Goal: Information Seeking & Learning: Learn about a topic

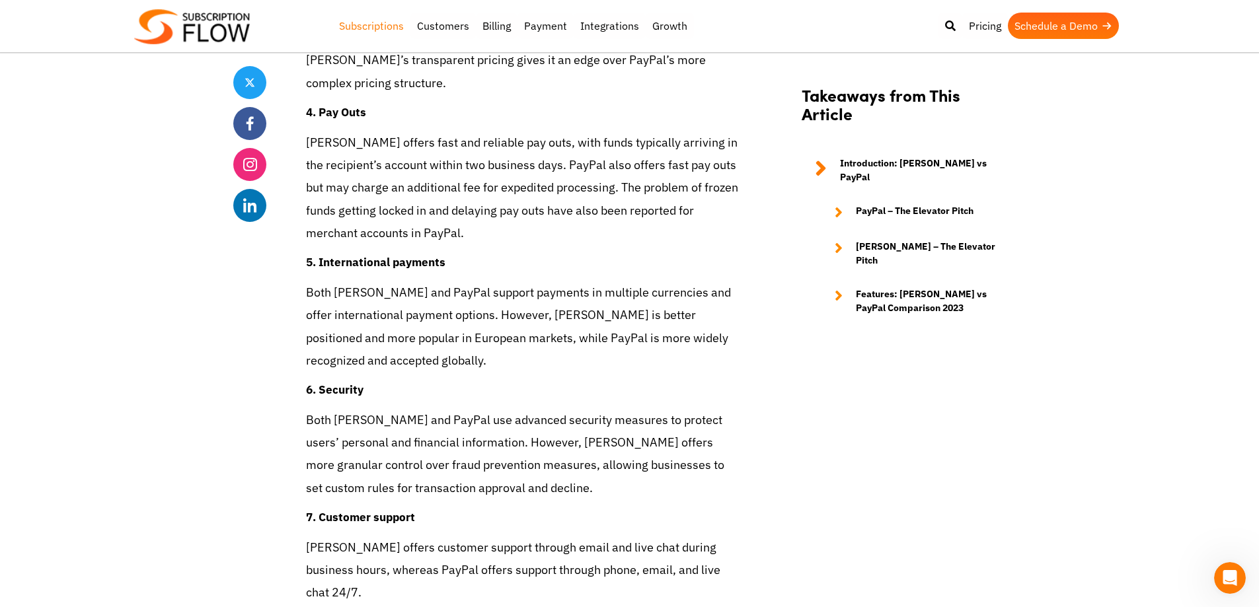
scroll to position [3172, 0]
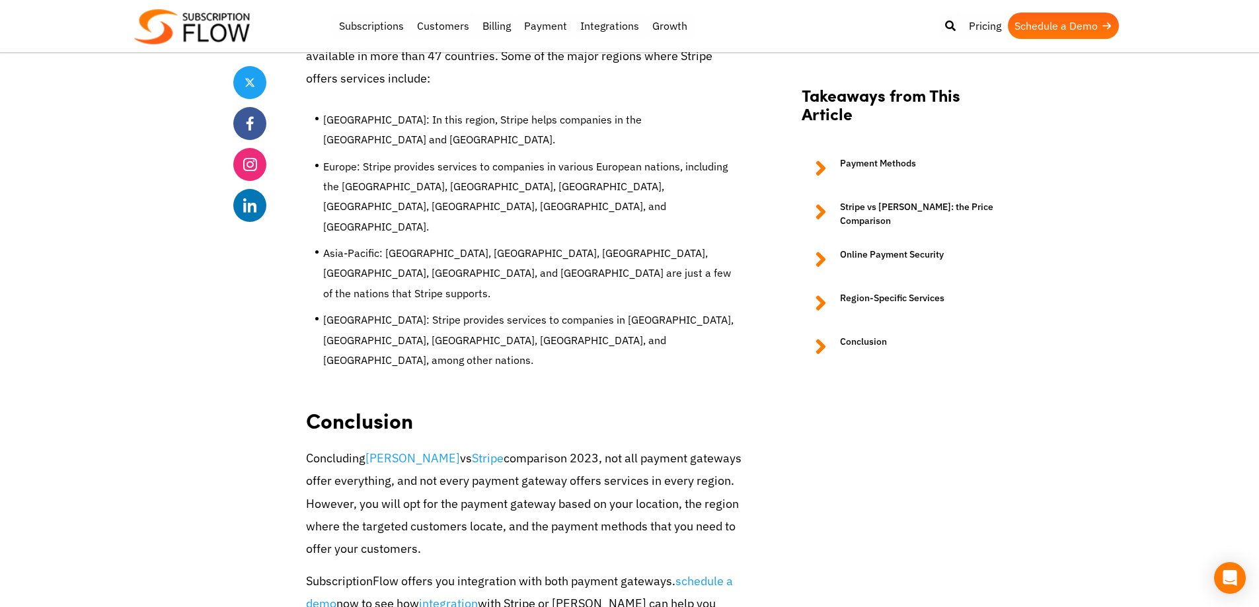
scroll to position [3227, 0]
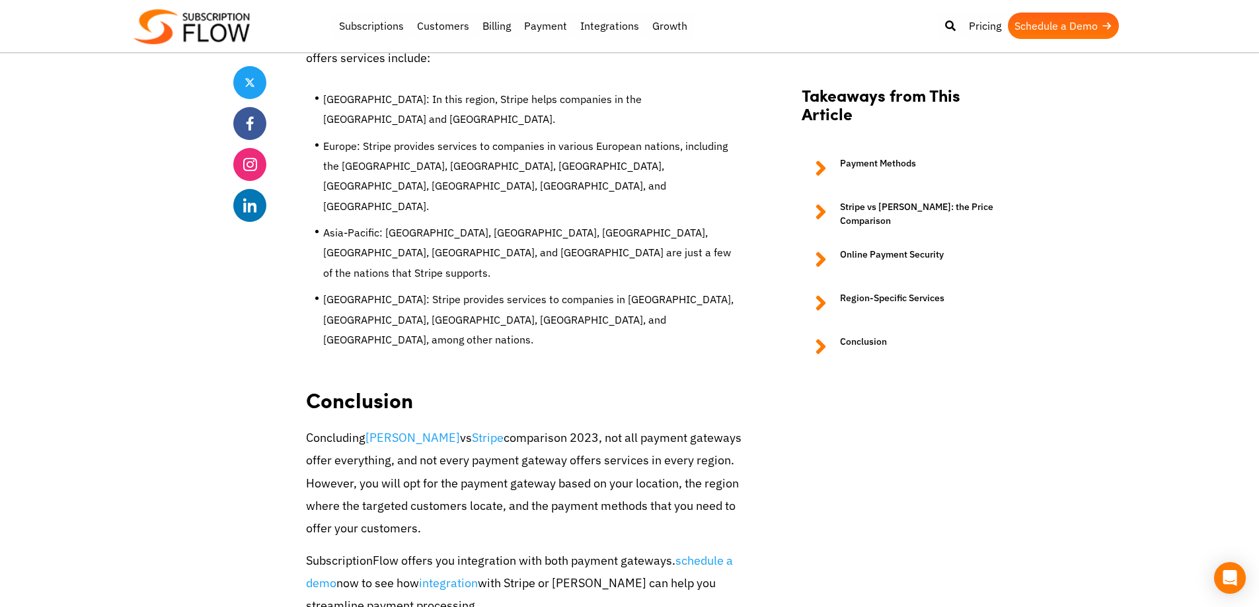
click at [523, 427] on p "Concluding Mollie vs Stripe comparison 2023, not all payment gateways offer eve…" at bounding box center [524, 483] width 436 height 113
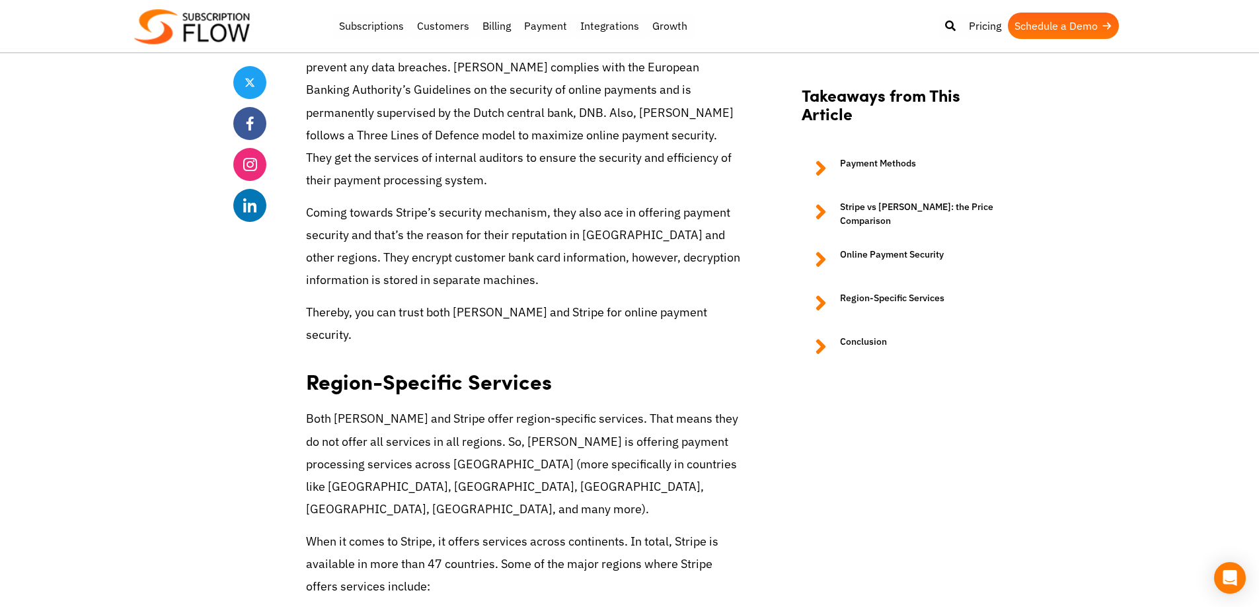
scroll to position [2677, 0]
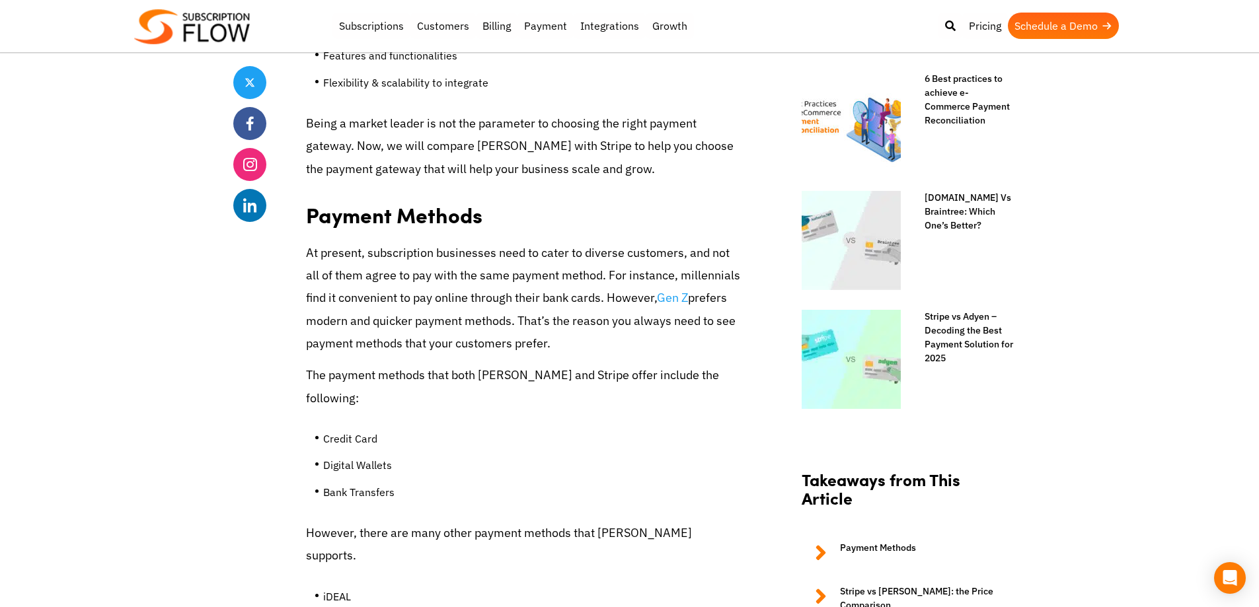
scroll to position [859, 0]
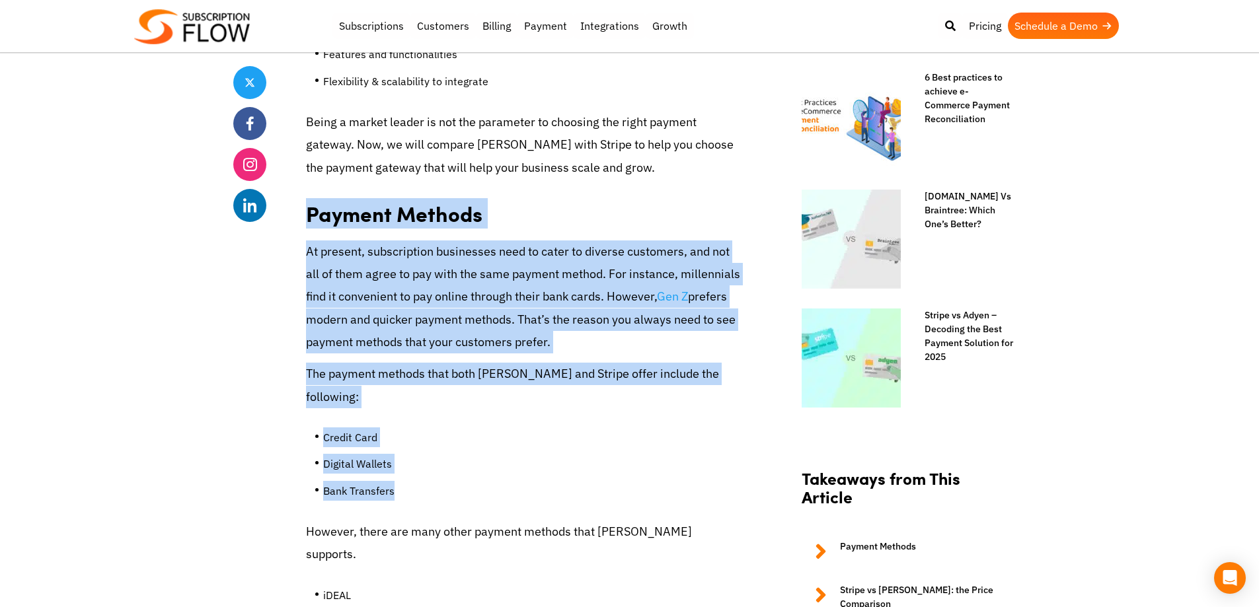
drag, startPoint x: 310, startPoint y: 197, endPoint x: 401, endPoint y: 436, distance: 256.1
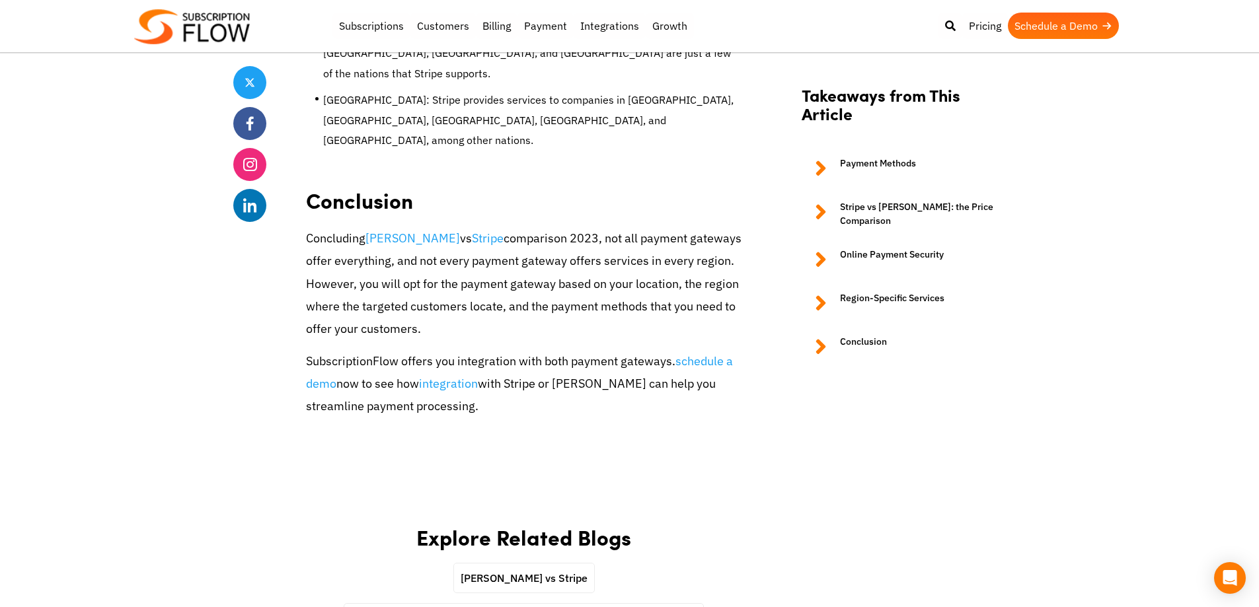
scroll to position [3437, 0]
